Goal: Check status: Check status

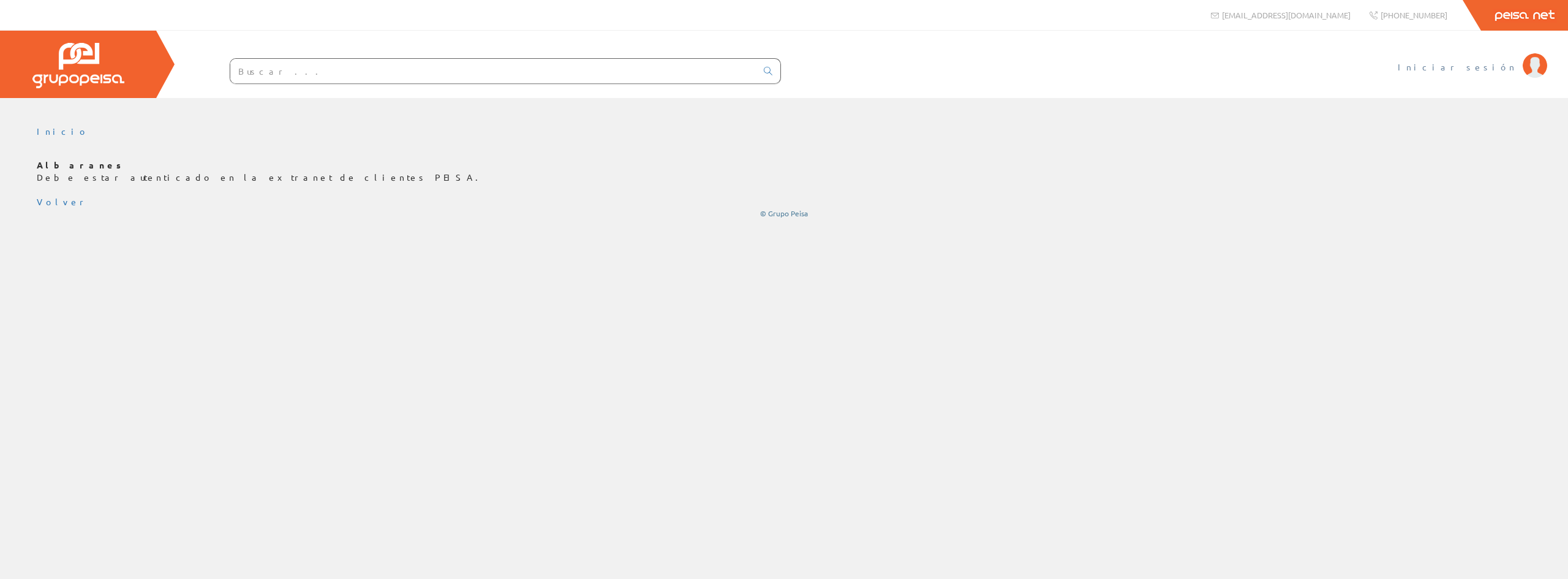
click at [1503, 55] on link "Iniciar sesión" at bounding box center [1472, 57] width 150 height 12
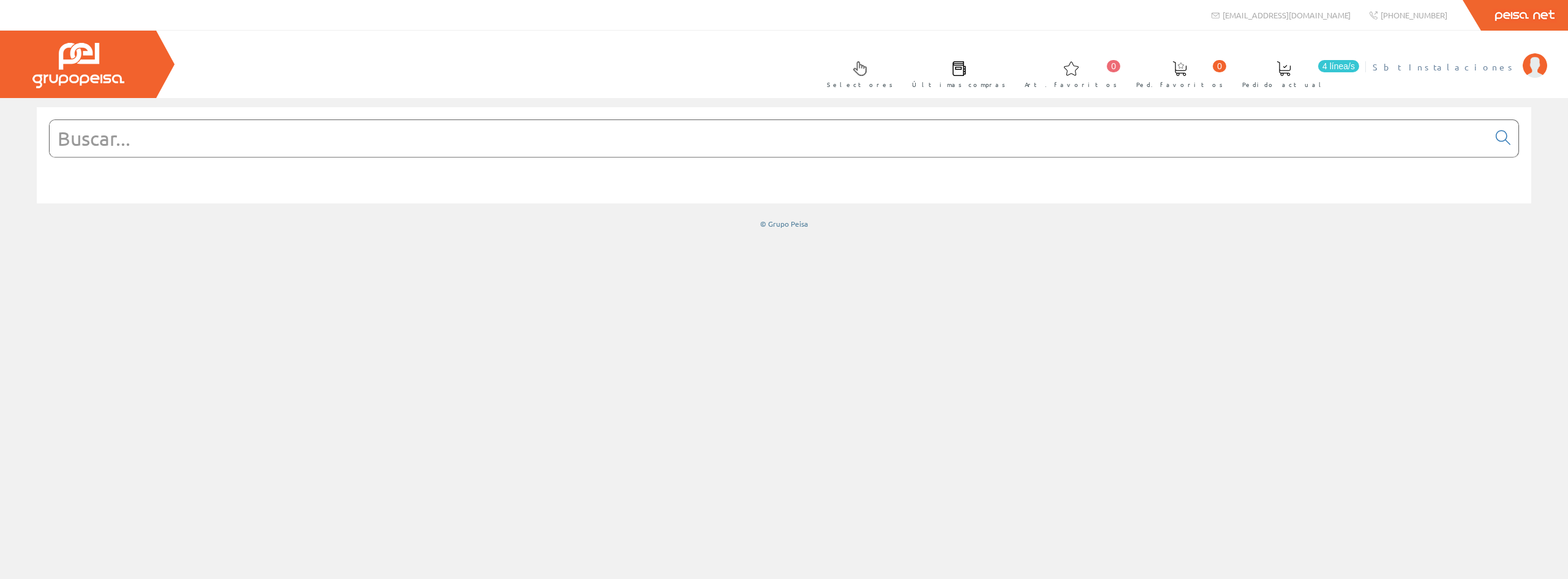
click at [1482, 53] on link "Sbt Instalaciones" at bounding box center [1460, 57] width 174 height 12
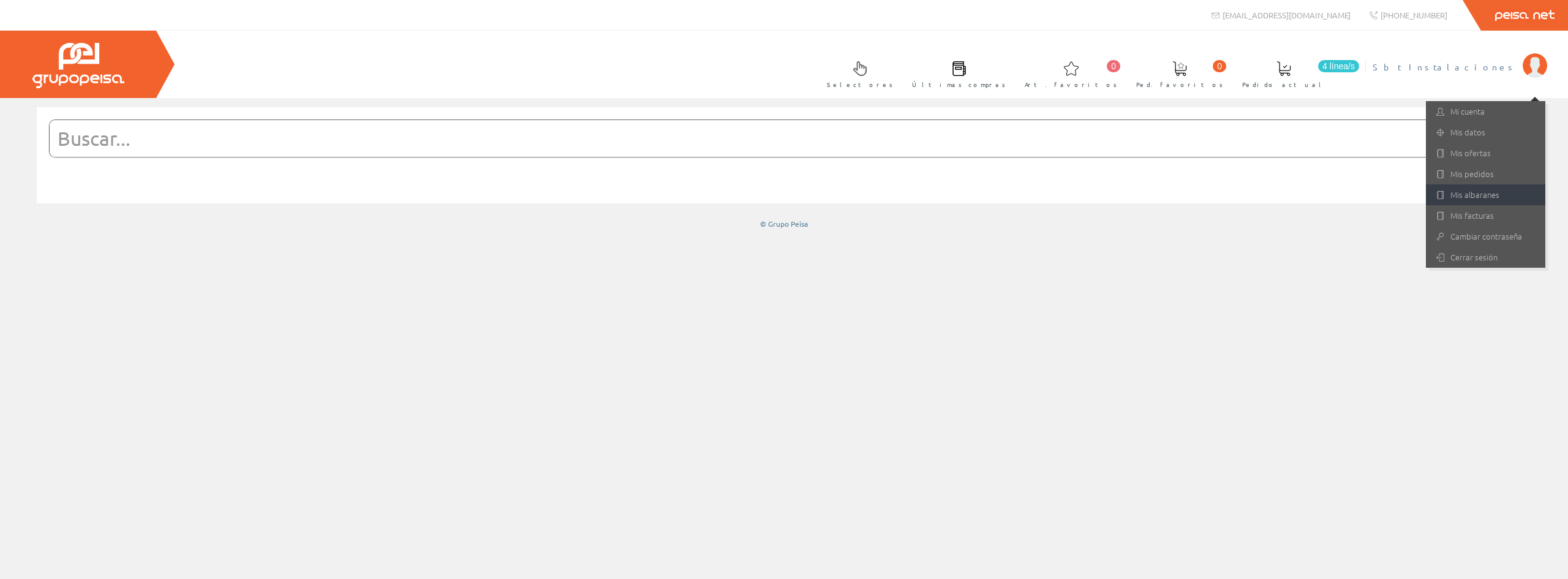
click at [1490, 194] on link "Mis albaranes" at bounding box center [1486, 195] width 119 height 21
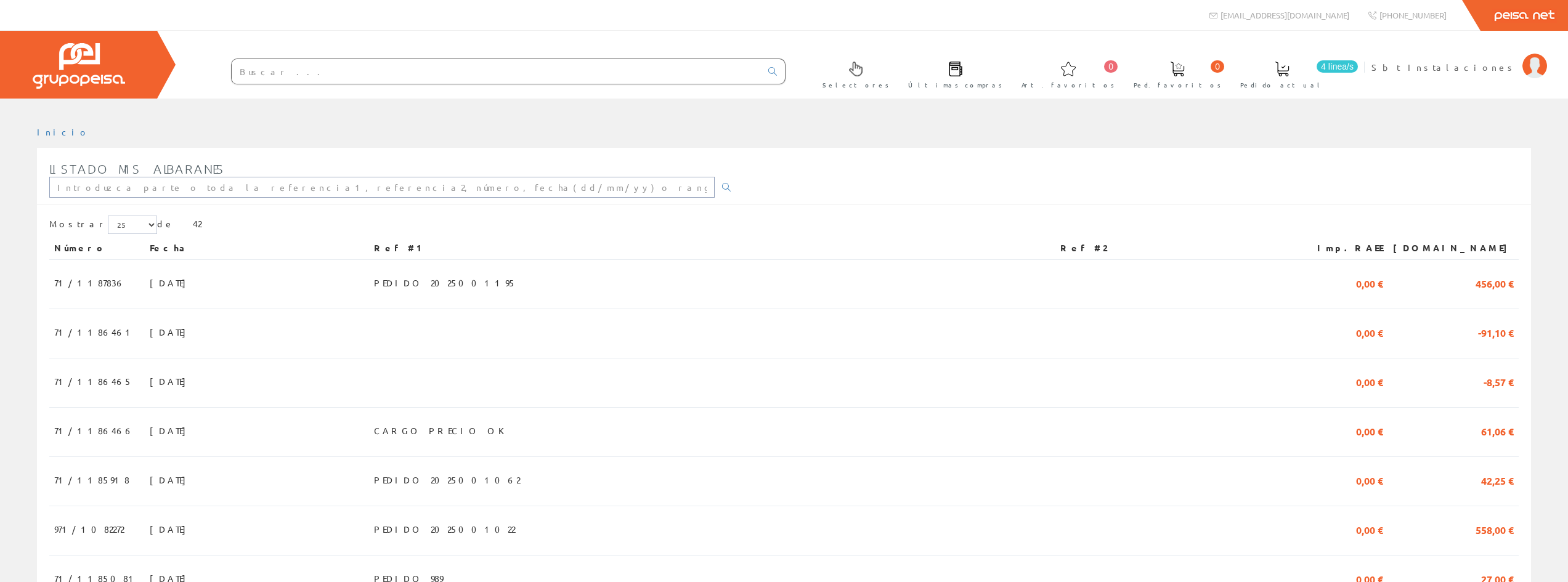
click at [385, 187] on input "text" at bounding box center [382, 187] width 665 height 21
type input "71/1187836"
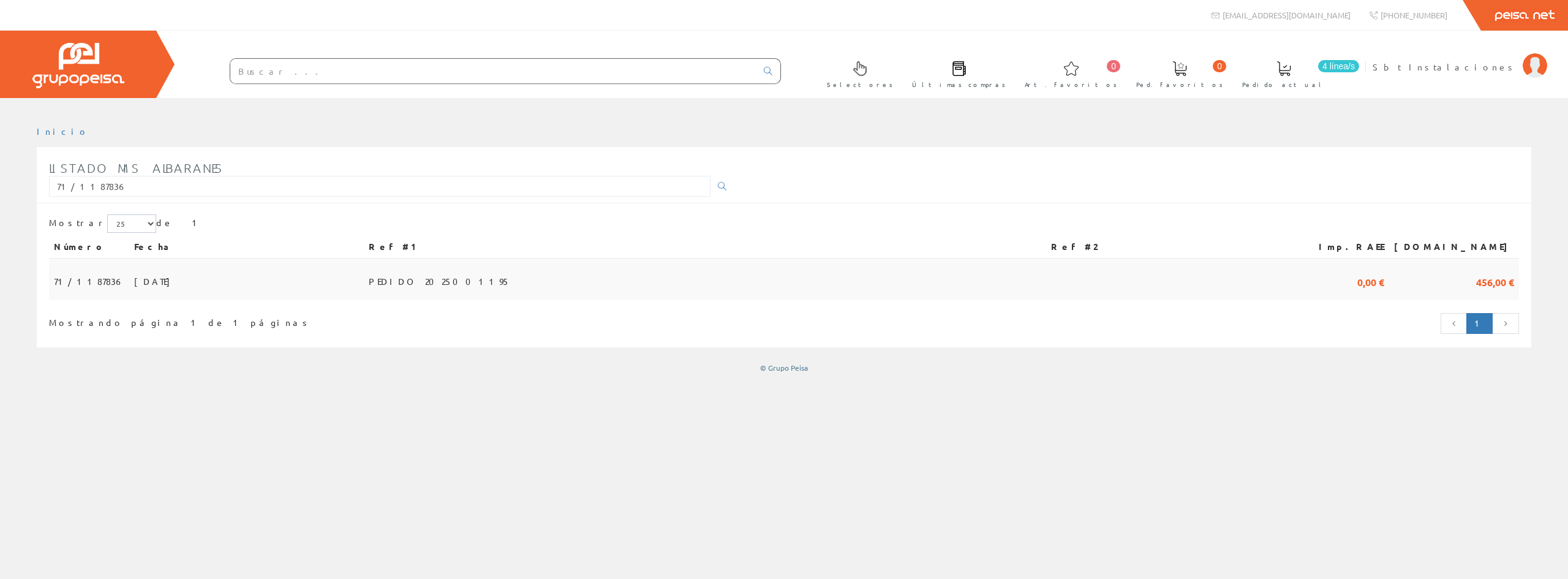
click at [1205, 288] on td at bounding box center [1172, 280] width 252 height 41
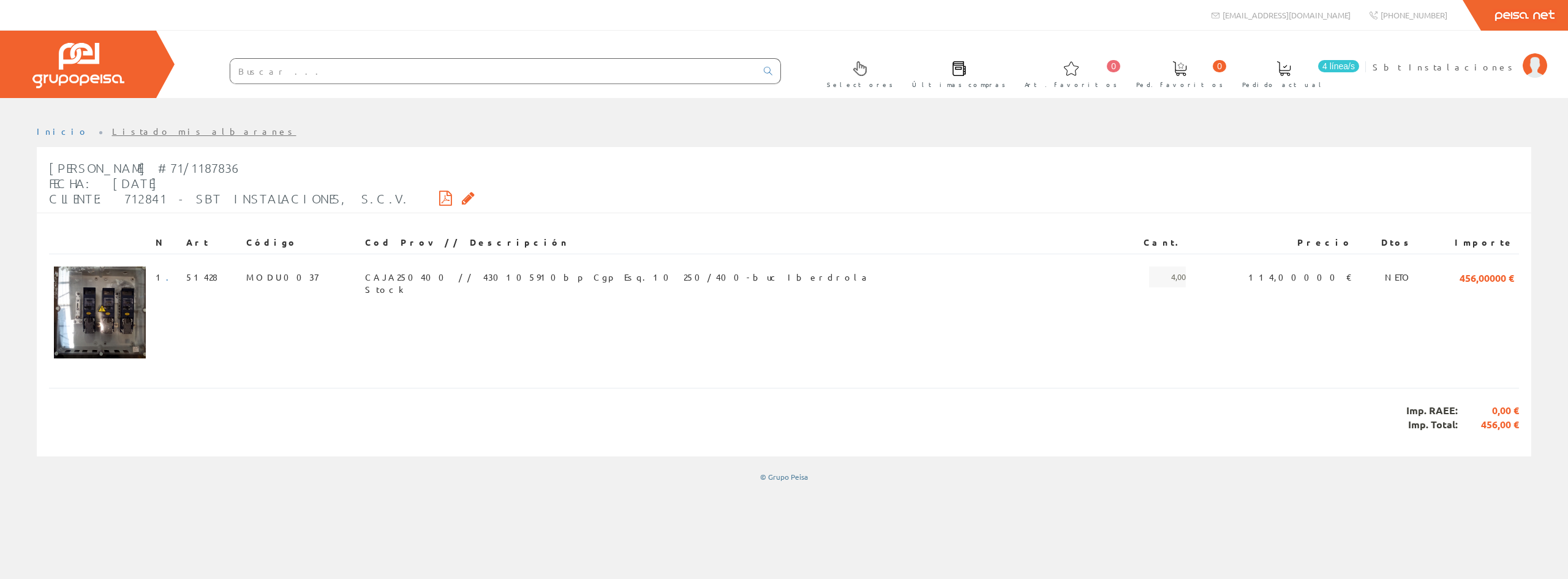
click at [462, 197] on icon at bounding box center [468, 198] width 13 height 9
click at [439, 196] on icon at bounding box center [446, 198] width 13 height 9
